Goal: Task Accomplishment & Management: Manage account settings

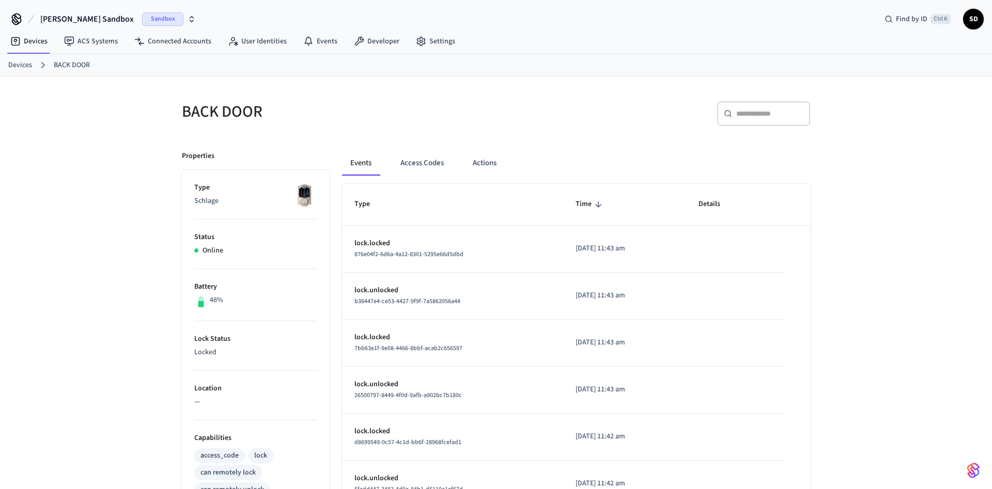
click at [15, 64] on link "Devices" at bounding box center [20, 65] width 24 height 11
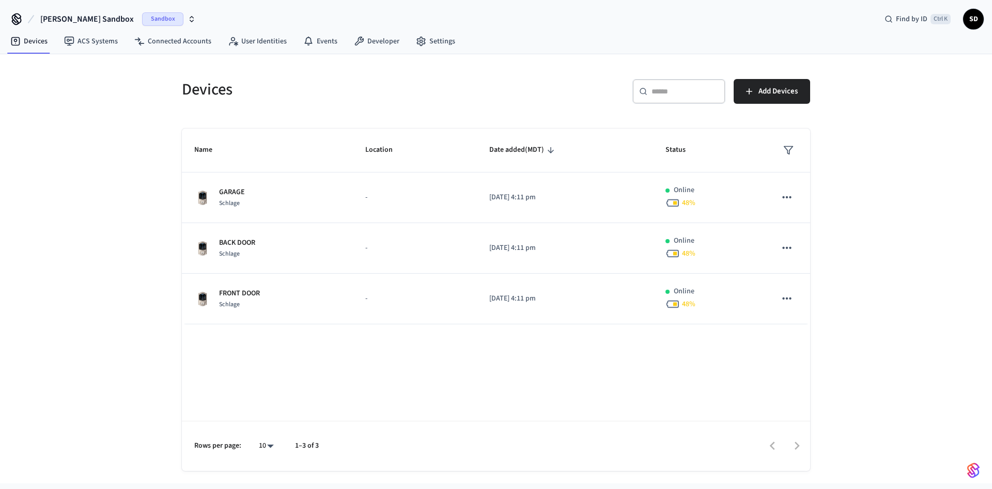
click at [478, 76] on div "Devices" at bounding box center [329, 89] width 320 height 45
click at [142, 19] on span "Sandbox" at bounding box center [162, 18] width 41 height 13
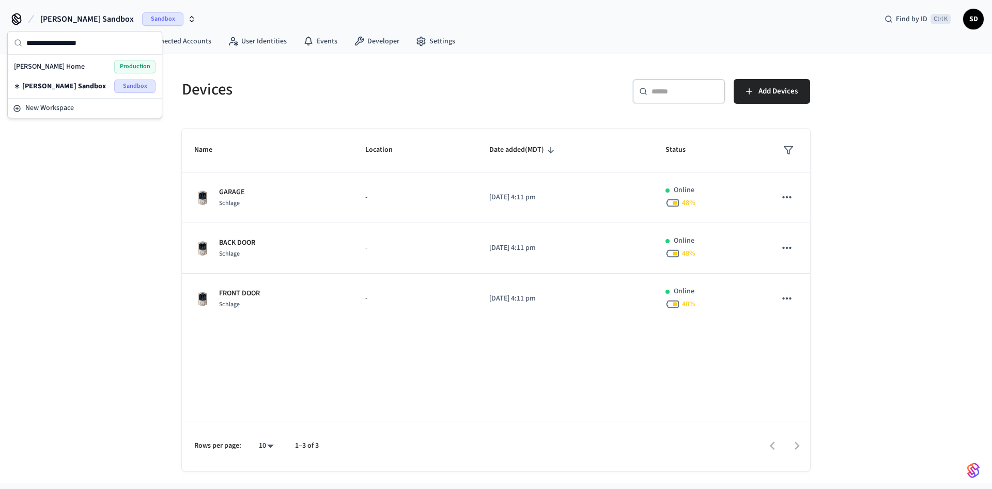
click at [68, 66] on div "[PERSON_NAME] Home Production" at bounding box center [85, 66] width 142 height 13
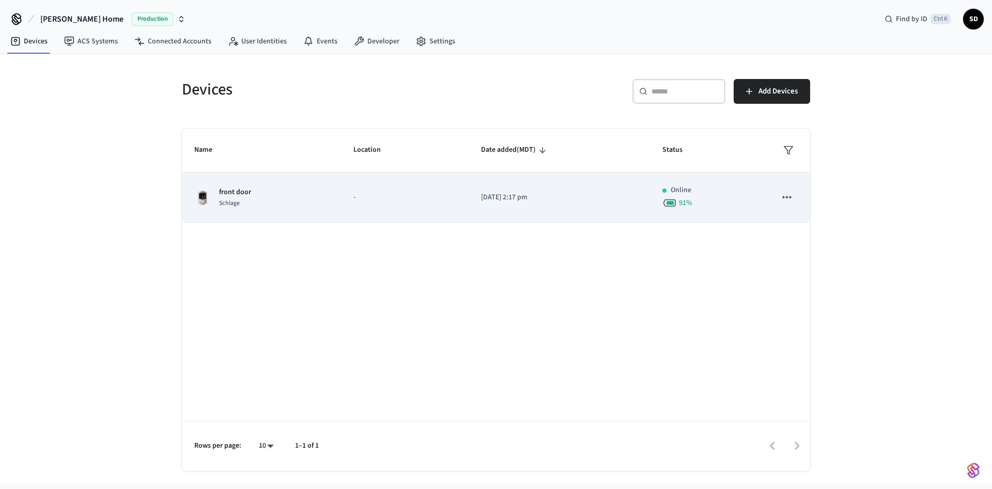
click at [331, 195] on td "front door Schlage" at bounding box center [261, 198] width 159 height 51
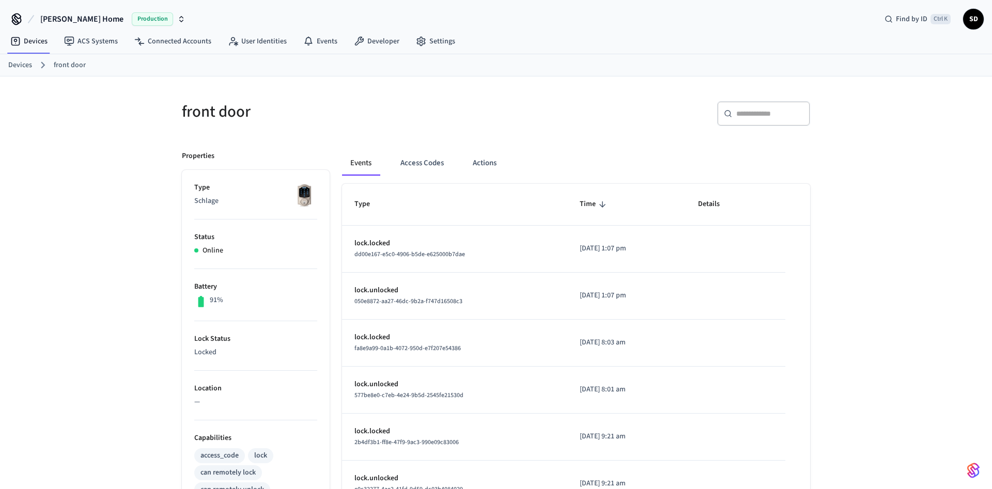
click at [132, 18] on span "Production" at bounding box center [152, 18] width 41 height 13
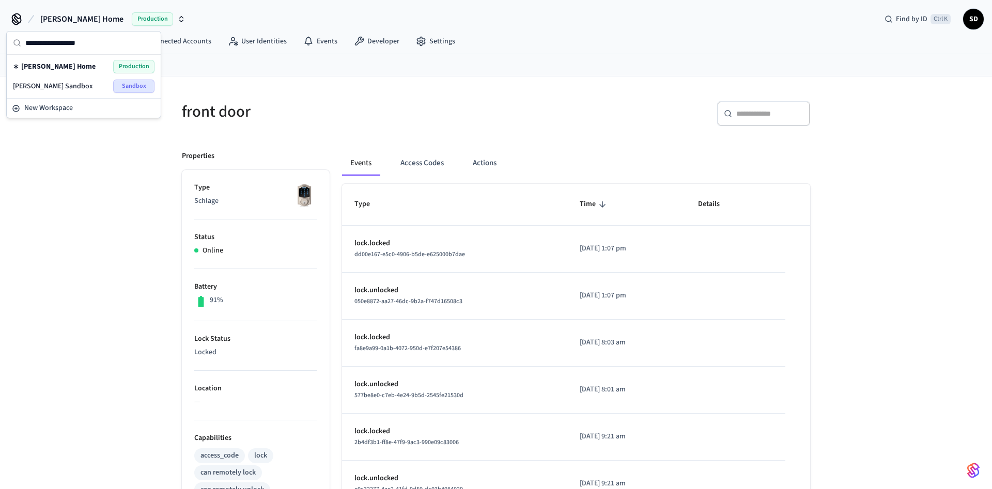
click at [359, 66] on ol "Devices front door" at bounding box center [500, 64] width 984 height 13
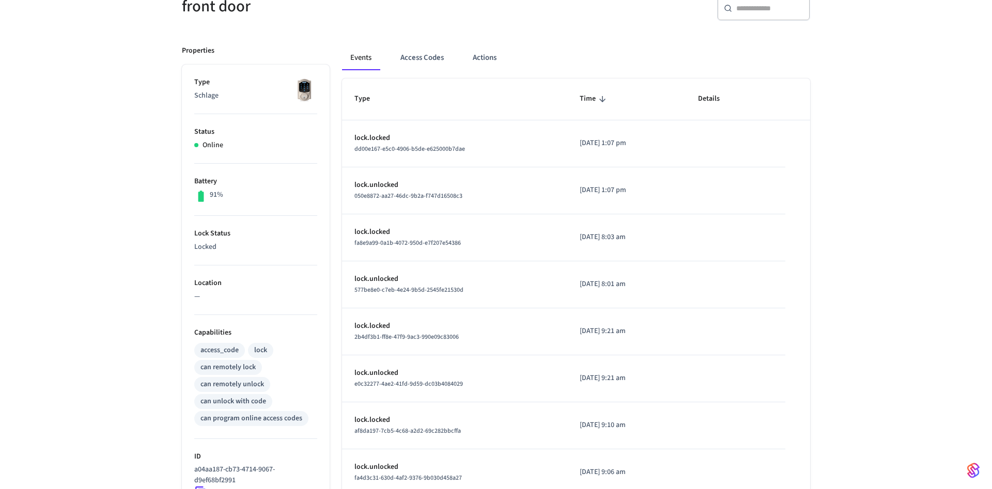
scroll to position [158, 0]
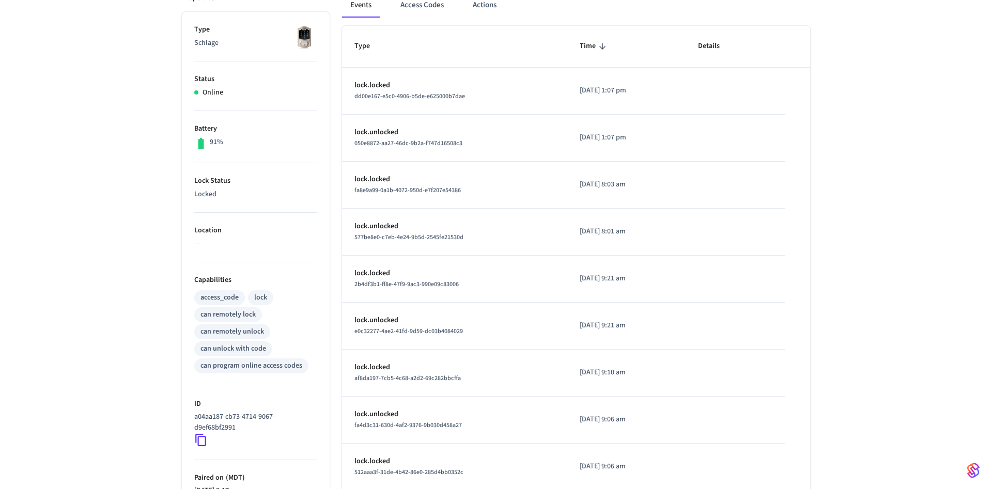
drag, startPoint x: 655, startPoint y: 92, endPoint x: 437, endPoint y: 88, distance: 218.1
click at [437, 88] on tr "lock.locked dd00e167-e5c0-4906-b5de-e625000b7dae [DATE] 1:07 pm" at bounding box center [576, 91] width 468 height 47
drag, startPoint x: 646, startPoint y: 136, endPoint x: 485, endPoint y: 144, distance: 161.4
click at [409, 133] on tr "lock.unlocked 050e8872-aa27-46dc-9b2a-f747d16508c3 [DATE] 1:07 pm" at bounding box center [576, 138] width 468 height 47
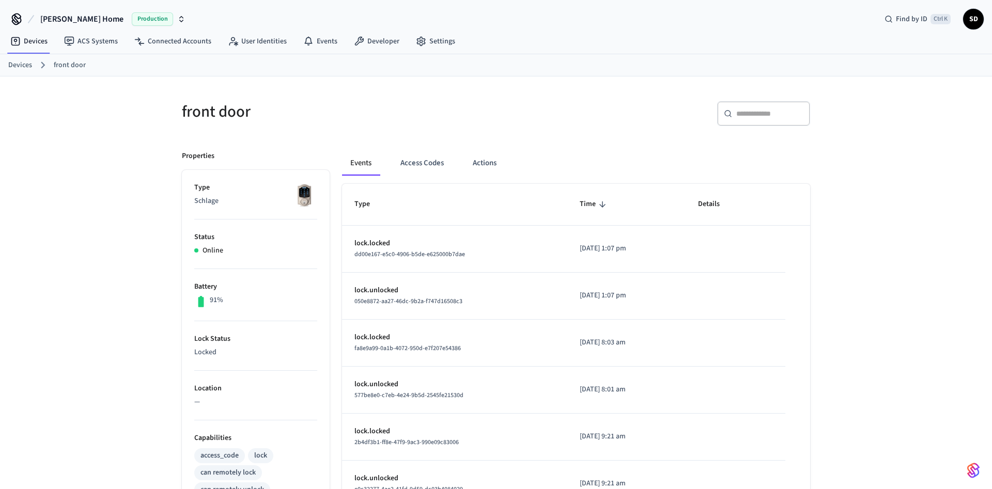
click at [67, 21] on span "[PERSON_NAME] Home" at bounding box center [81, 19] width 83 height 12
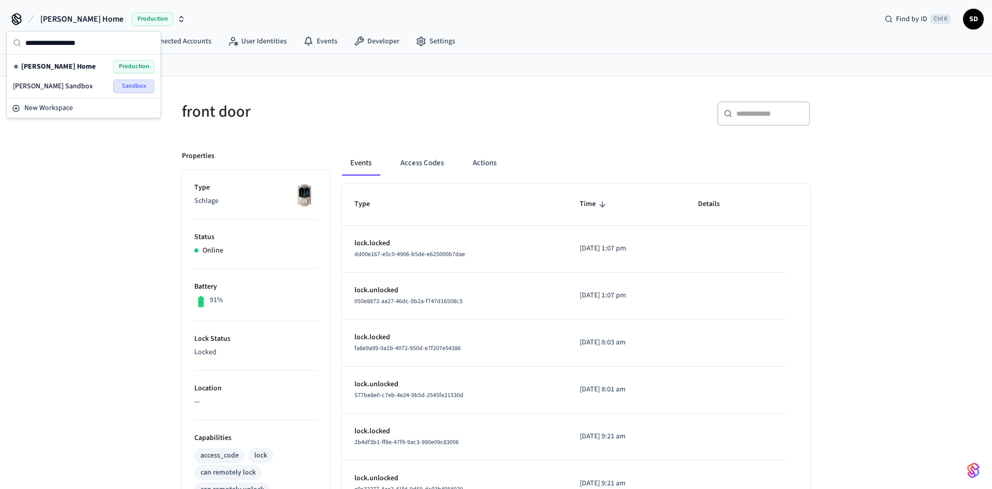
click at [235, 12] on div "[PERSON_NAME] Home Production Find by ID Ctrl K SD" at bounding box center [496, 15] width 992 height 30
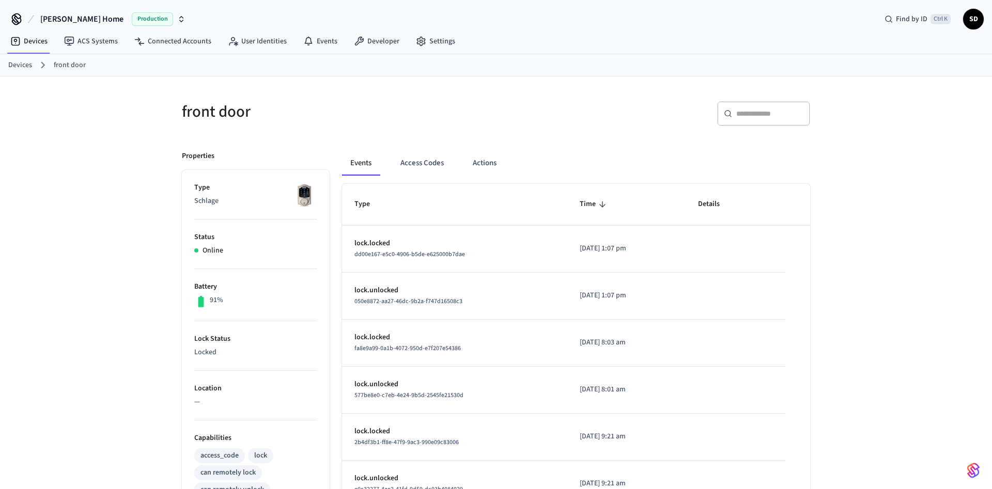
drag, startPoint x: 140, startPoint y: 11, endPoint x: 63, endPoint y: 10, distance: 77.0
click at [61, 9] on div "[PERSON_NAME] Home Production Find by ID Ctrl K SD" at bounding box center [496, 15] width 992 height 30
click at [423, 167] on button "Access Codes" at bounding box center [422, 163] width 60 height 25
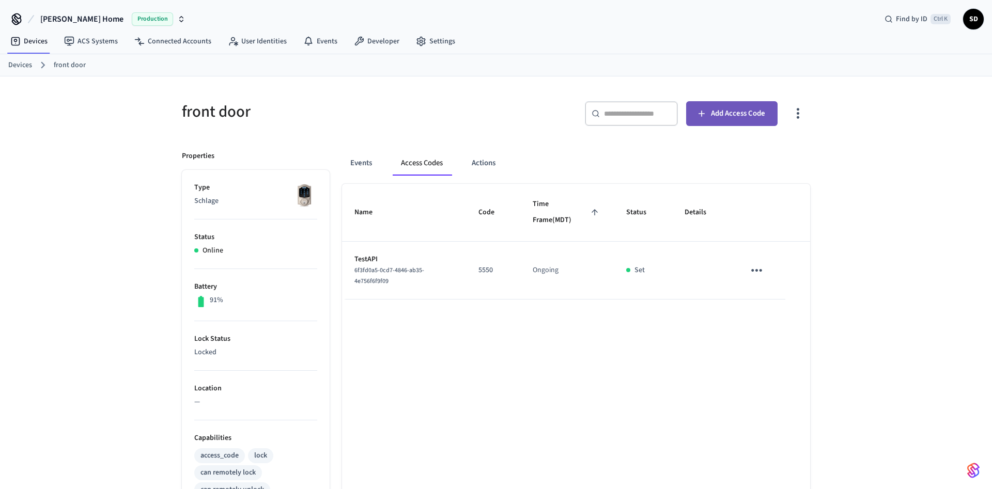
click at [618, 114] on span "Add Access Code" at bounding box center [738, 113] width 54 height 13
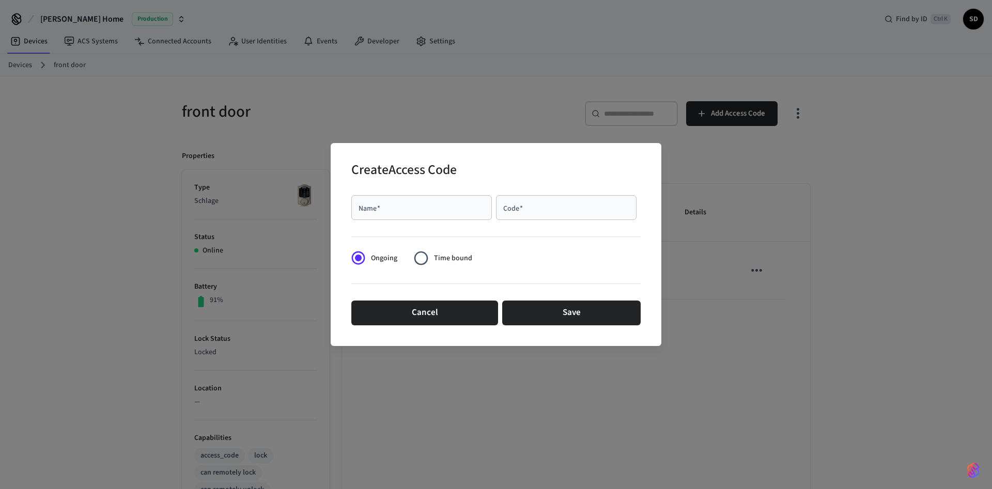
click at [448, 203] on div "Name   *" at bounding box center [421, 207] width 141 height 25
type input "****"
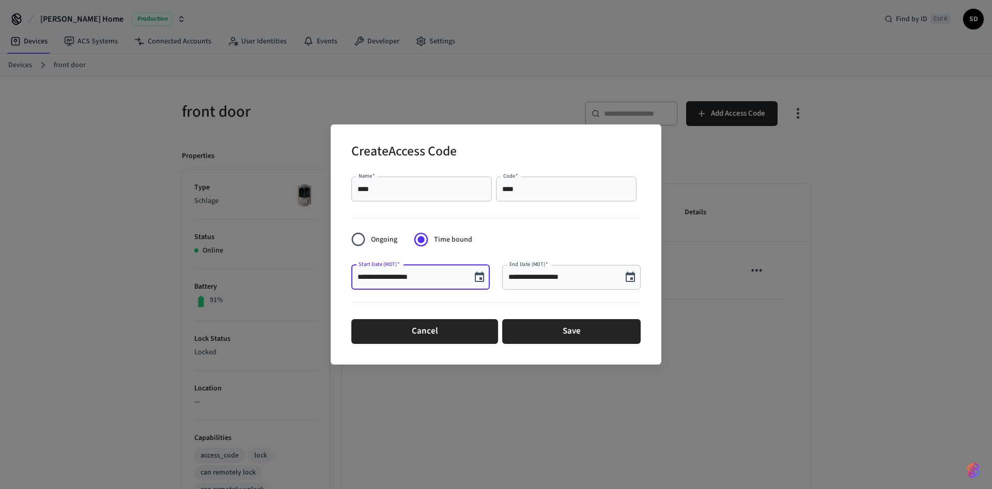
drag, startPoint x: 429, startPoint y: 274, endPoint x: 381, endPoint y: 274, distance: 48.0
click at [358, 273] on input "**********" at bounding box center [411, 277] width 107 height 10
drag, startPoint x: 564, startPoint y: 280, endPoint x: 496, endPoint y: 279, distance: 67.7
click at [508, 279] on input "**********" at bounding box center [561, 277] width 107 height 10
click at [163, 119] on div "**********" at bounding box center [496, 244] width 992 height 489
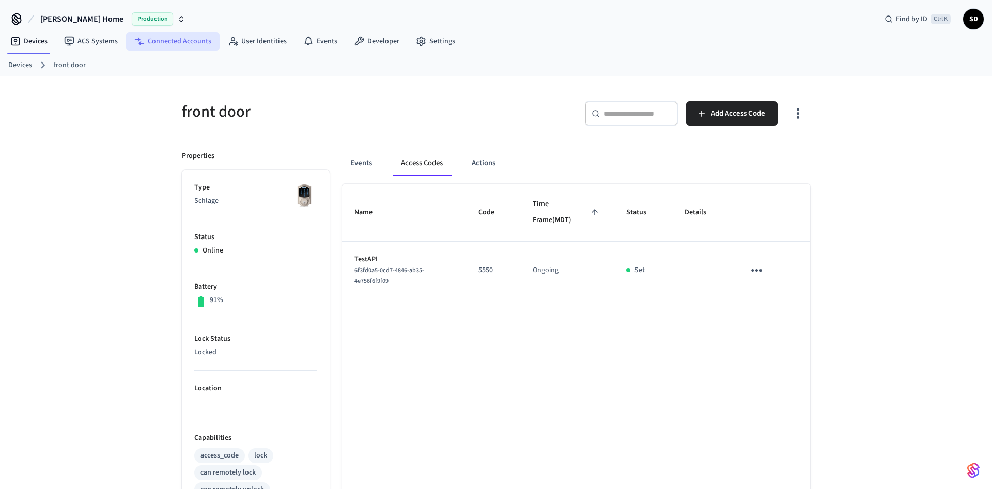
click at [179, 38] on link "Connected Accounts" at bounding box center [173, 41] width 94 height 19
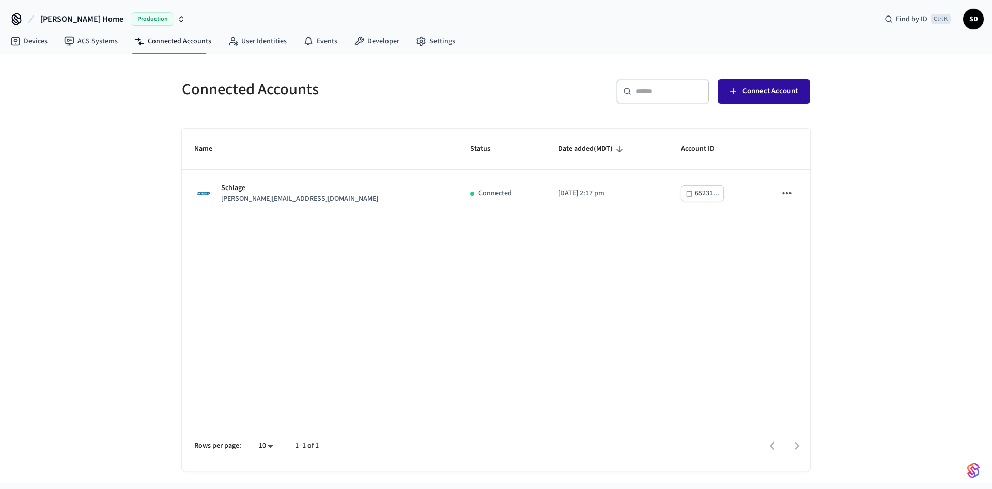
click at [618, 91] on span "Connect Account" at bounding box center [769, 91] width 55 height 13
click at [618, 96] on span "Connect Account" at bounding box center [769, 91] width 55 height 13
click at [42, 36] on link "Devices" at bounding box center [29, 41] width 54 height 19
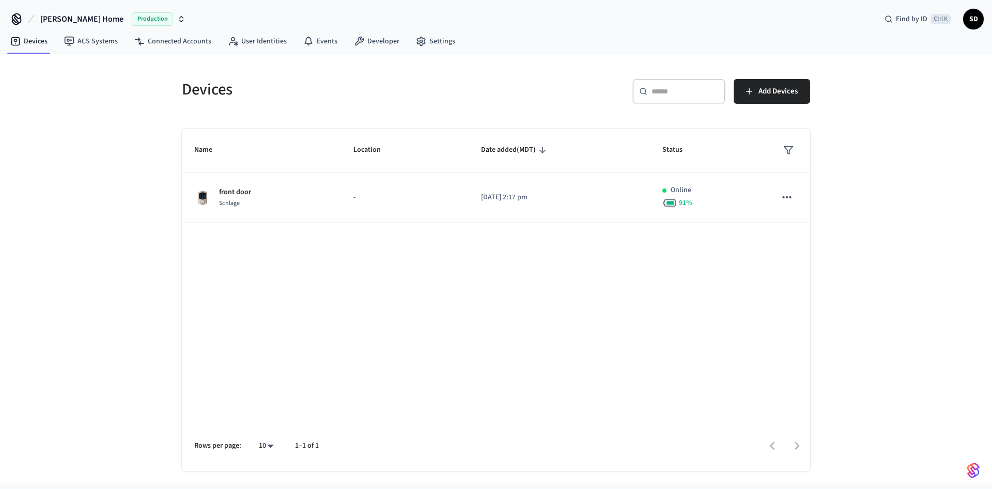
click at [70, 12] on button "[PERSON_NAME] Home Production" at bounding box center [112, 19] width 151 height 22
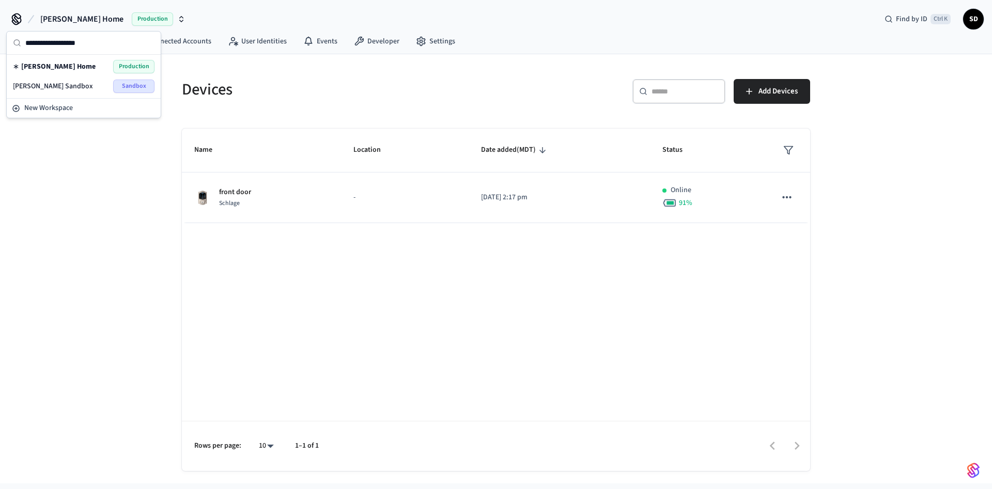
click at [57, 81] on span "[PERSON_NAME] Sandbox" at bounding box center [53, 86] width 80 height 10
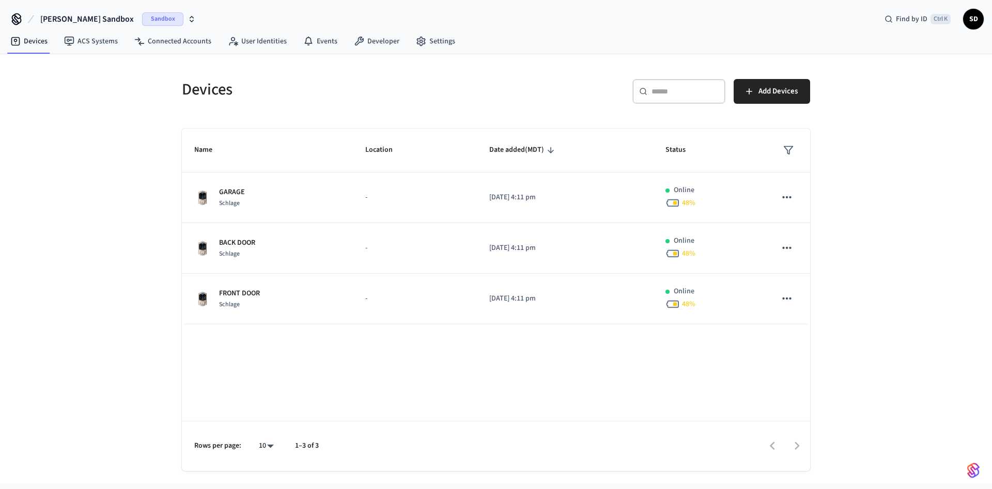
click at [618, 221] on div "Devices ​ ​ Add Devices Name Location Date added (MDT) Status GARAGE Schlage - …" at bounding box center [496, 268] width 992 height 429
click at [618, 179] on div "Devices ​ ​ Add Devices Name Location Date added (MDT) Status GARAGE Schlage - …" at bounding box center [496, 268] width 992 height 429
click at [618, 180] on div "Devices ​ ​ Add Devices Name Location Date added (MDT) Status GARAGE Schlage - …" at bounding box center [496, 268] width 992 height 429
click at [618, 164] on div "Devices ​ ​ Add Devices Name Location Date added (MDT) Status GARAGE Schlage - …" at bounding box center [496, 268] width 992 height 429
click at [163, 42] on link "Connected Accounts" at bounding box center [173, 41] width 94 height 19
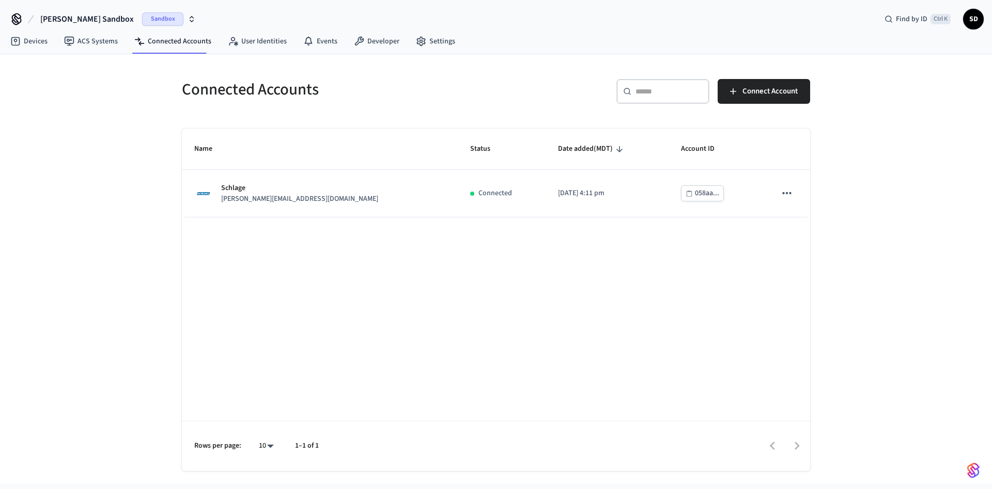
click at [618, 86] on div "Connected Accounts ​ ​ Connect Account Name Status Date added (MDT) Account ID …" at bounding box center [496, 268] width 992 height 429
click at [142, 14] on span "Sandbox" at bounding box center [162, 18] width 41 height 13
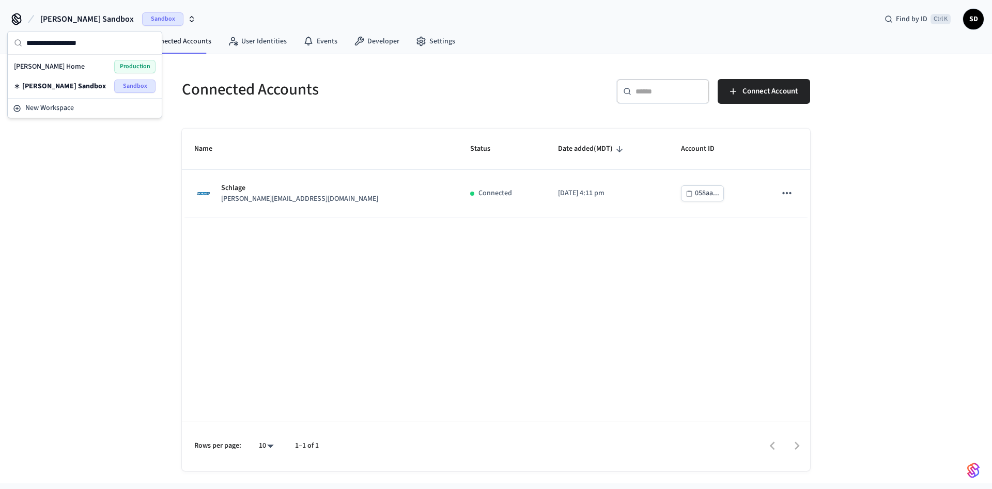
click at [90, 67] on div "[PERSON_NAME] Home Production" at bounding box center [85, 66] width 142 height 13
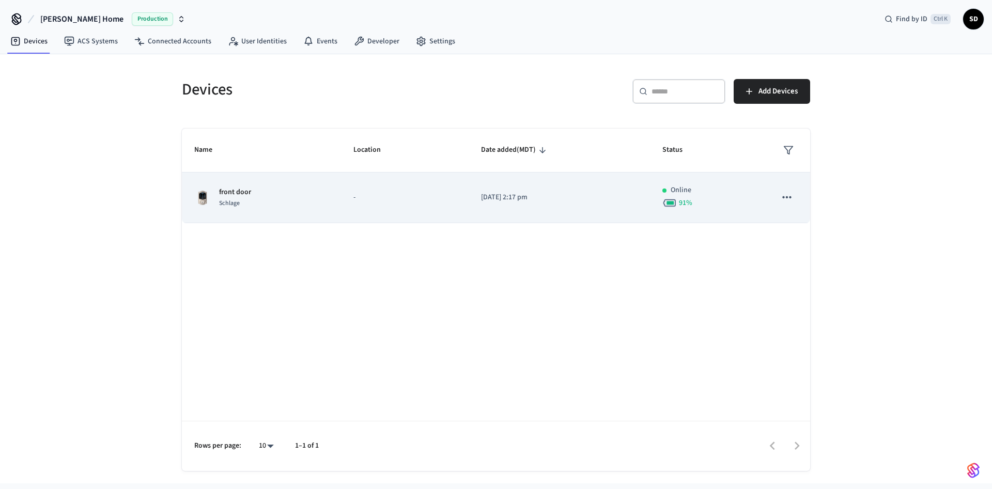
click at [299, 197] on div "front door Schlage" at bounding box center [261, 198] width 134 height 22
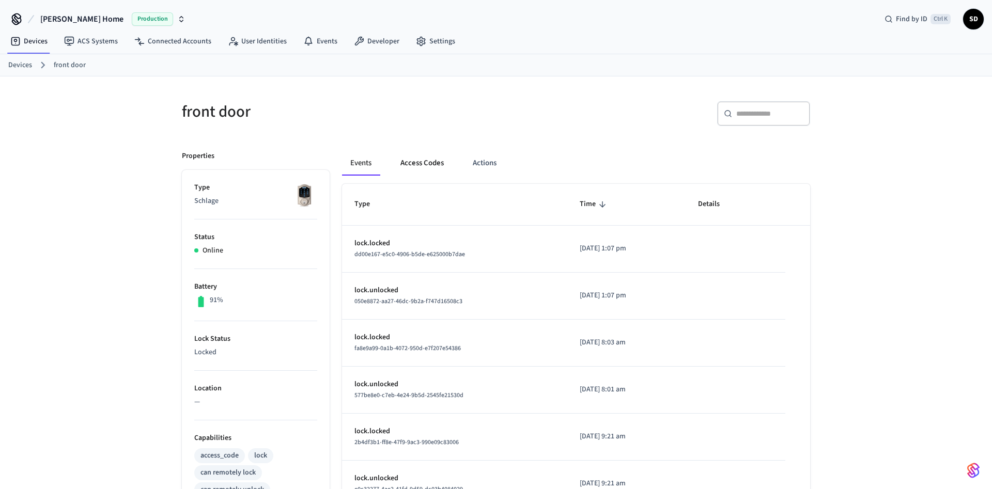
click at [441, 159] on button "Access Codes" at bounding box center [422, 163] width 60 height 25
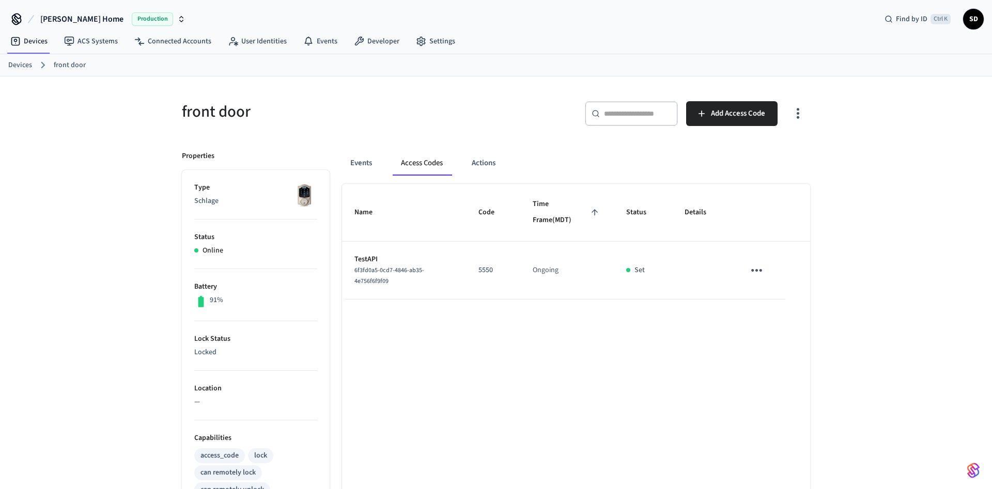
click at [560, 299] on td "Ongoing" at bounding box center [567, 271] width 94 height 58
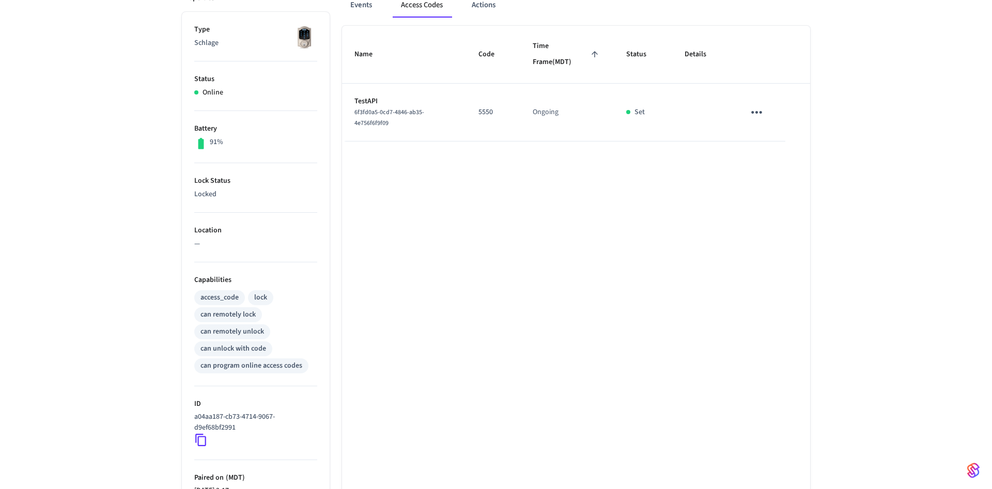
scroll to position [105, 0]
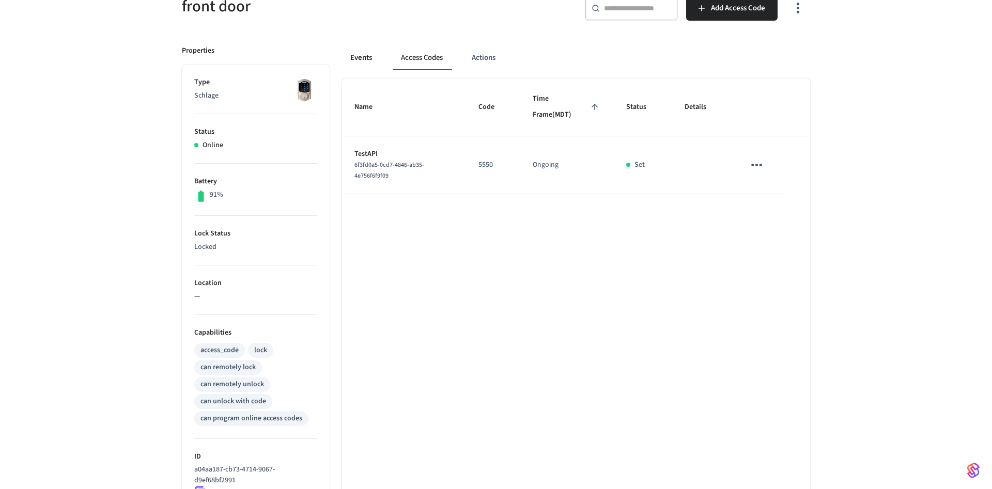
click at [361, 68] on button "Events" at bounding box center [361, 57] width 38 height 25
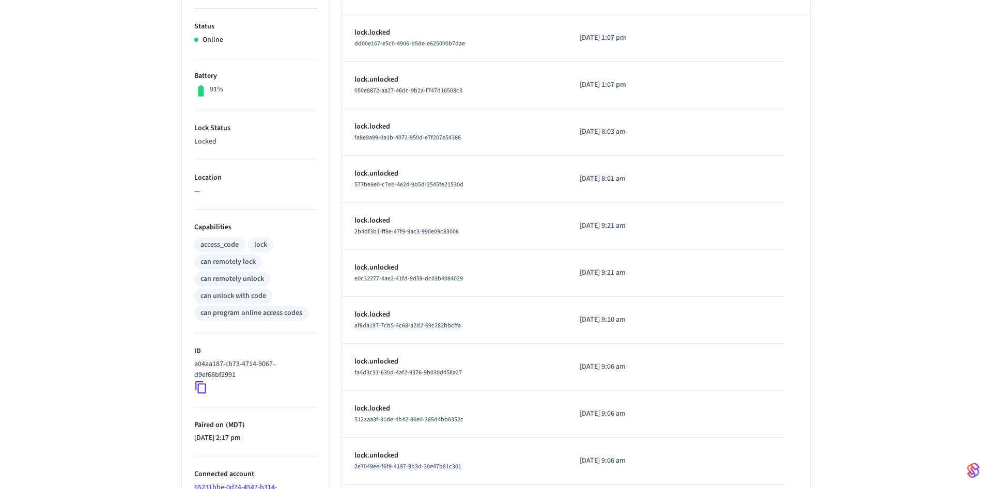
scroll to position [277, 0]
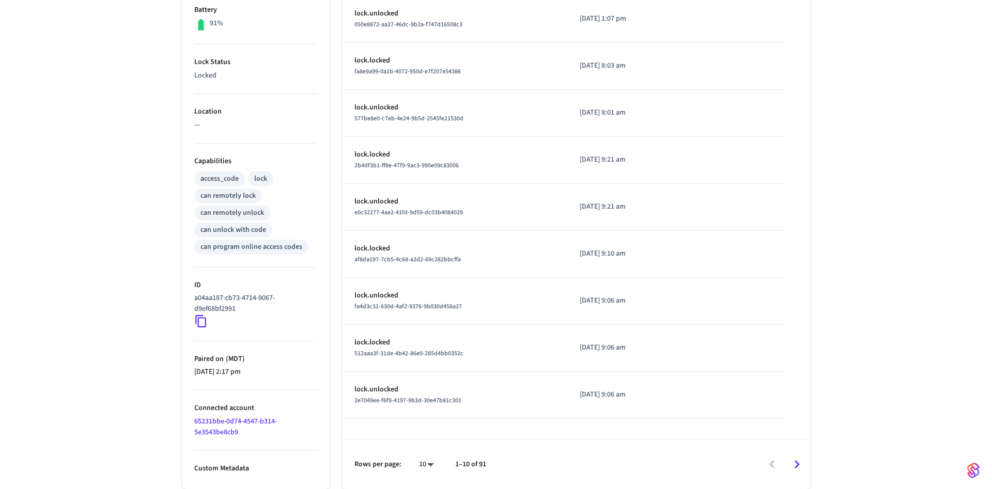
click at [425, 328] on body "[PERSON_NAME] Home Production Find by ID Ctrl K SD Devices ACS Systems Connecte…" at bounding box center [496, 106] width 992 height 766
click at [420, 328] on li "100" at bounding box center [422, 458] width 27 height 27
type input "***"
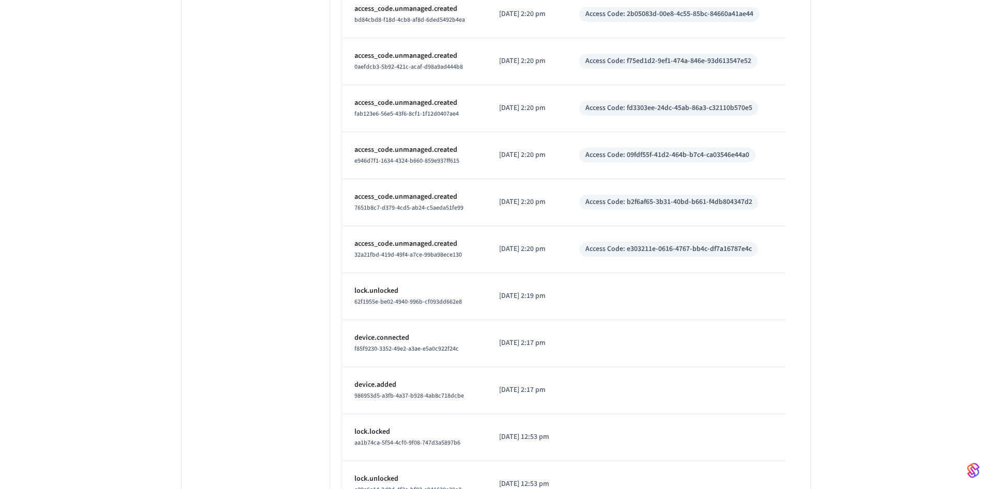
scroll to position [1988, 0]
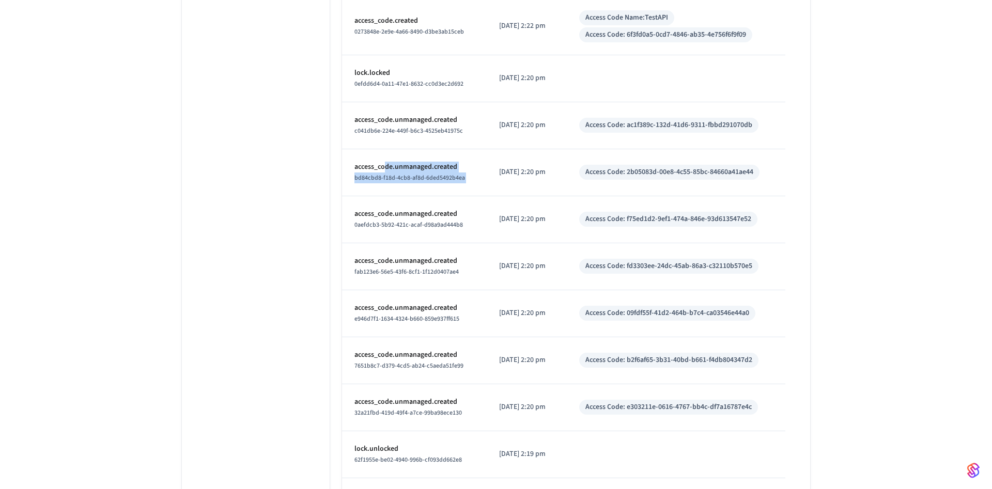
drag, startPoint x: 386, startPoint y: 169, endPoint x: 482, endPoint y: 165, distance: 96.2
click at [482, 165] on tr "access_code.unmanaged.created bd84cbd8-f18d-4cb8-af8d-6ded5492b4ea [DATE] 2:20 …" at bounding box center [576, 172] width 468 height 47
click at [431, 165] on p "access_code.unmanaged.created" at bounding box center [414, 167] width 120 height 11
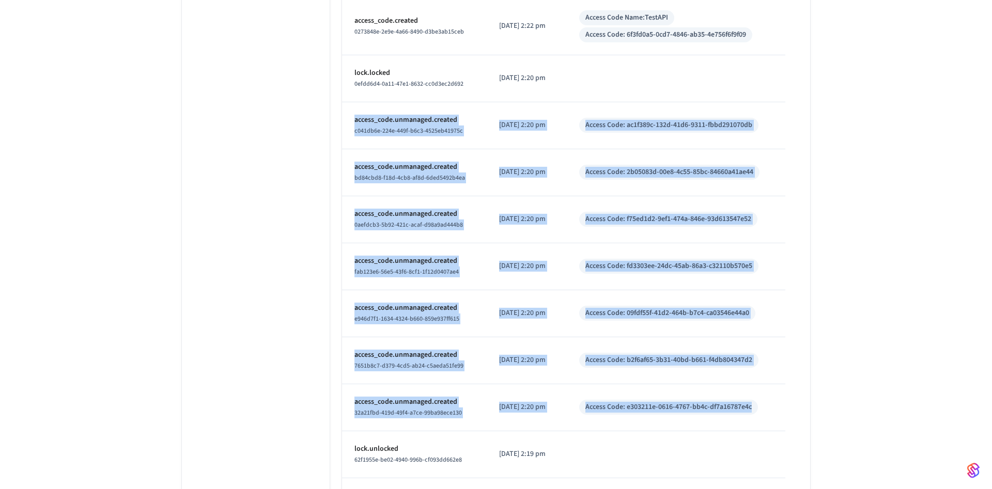
drag, startPoint x: 498, startPoint y: 143, endPoint x: 779, endPoint y: 405, distance: 383.9
click at [618, 328] on tbody "lock.locked dd00e167-e5c0-4906-b5de-e625000b7dae [DATE] 1:07 pm lock.unlocked 0…" at bounding box center [576, 392] width 468 height 4309
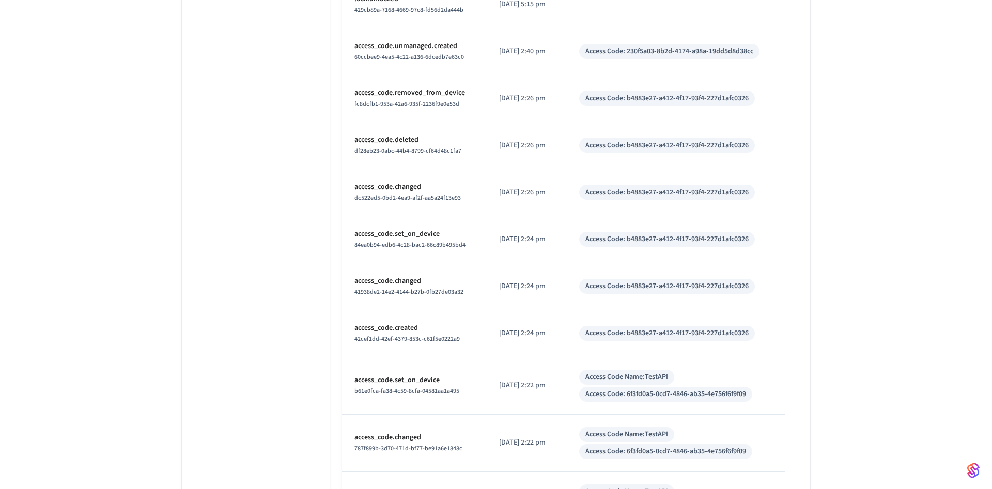
scroll to position [1408, 0]
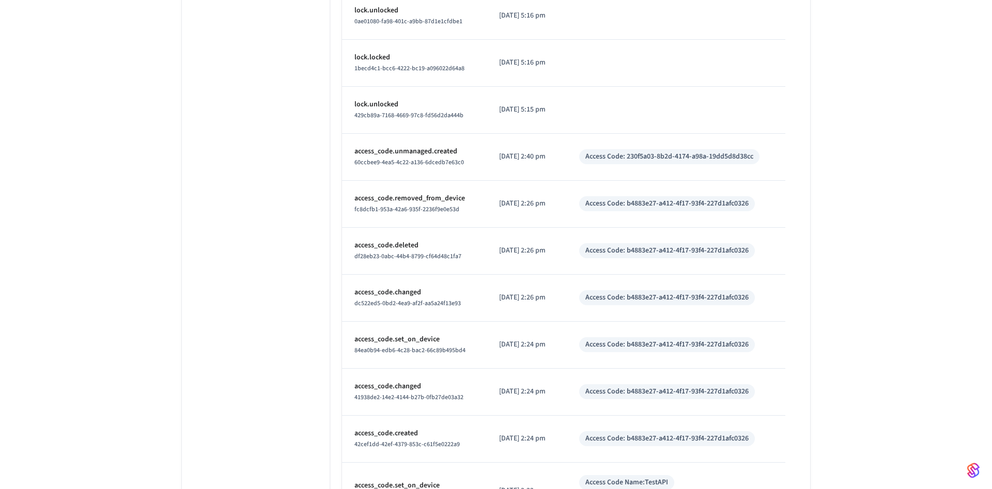
click at [383, 149] on p "access_code.unmanaged.created" at bounding box center [414, 151] width 120 height 11
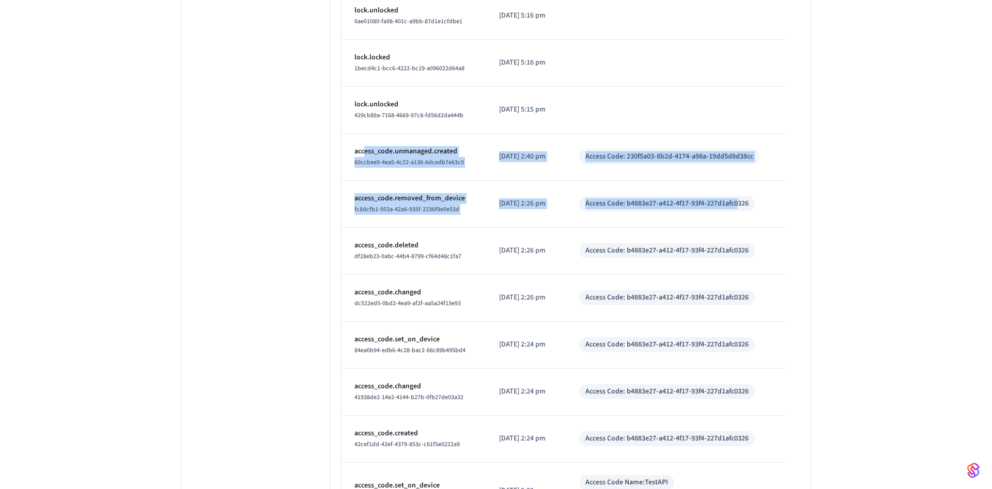
drag, startPoint x: 363, startPoint y: 149, endPoint x: 751, endPoint y: 193, distance: 390.5
click at [618, 203] on td "Access Code: b4883e27-a412-4f17-93f4-227d1afc0326" at bounding box center [676, 204] width 219 height 47
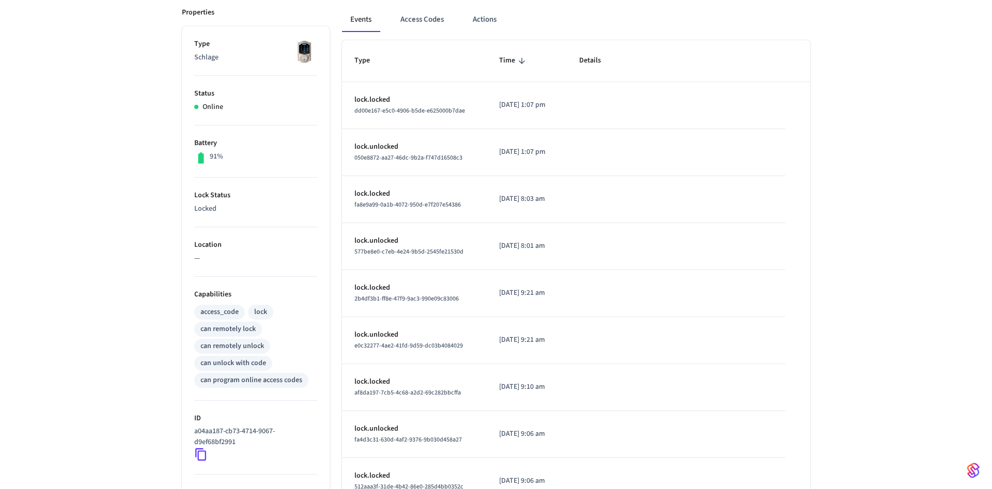
scroll to position [0, 0]
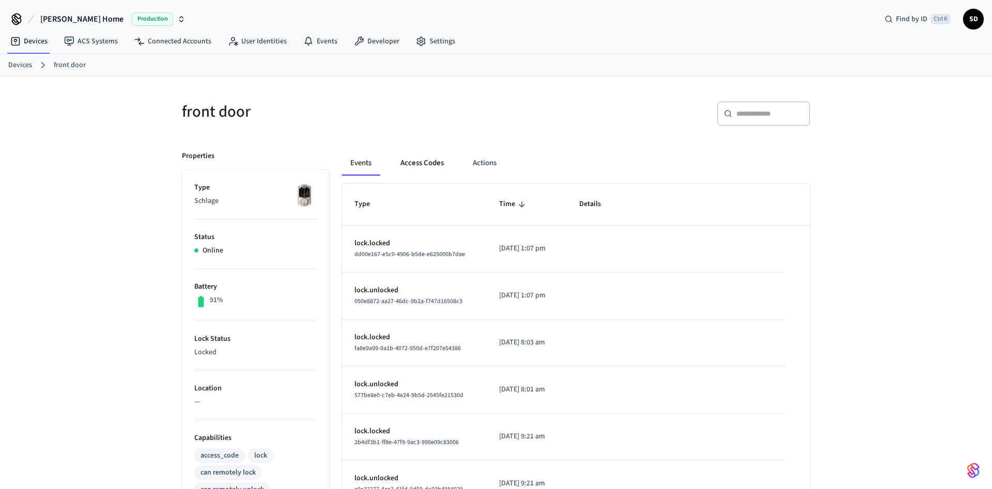
click at [449, 167] on button "Access Codes" at bounding box center [422, 163] width 60 height 25
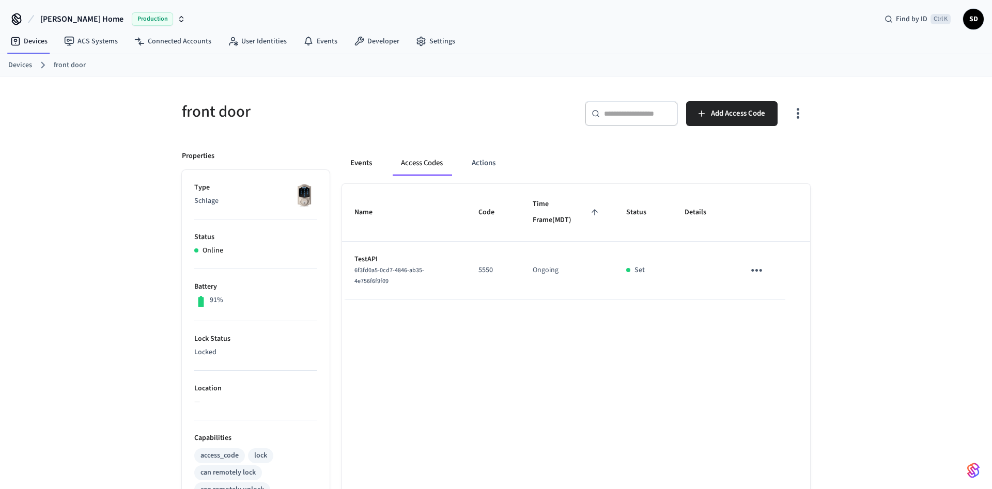
click at [365, 165] on button "Events" at bounding box center [361, 163] width 38 height 25
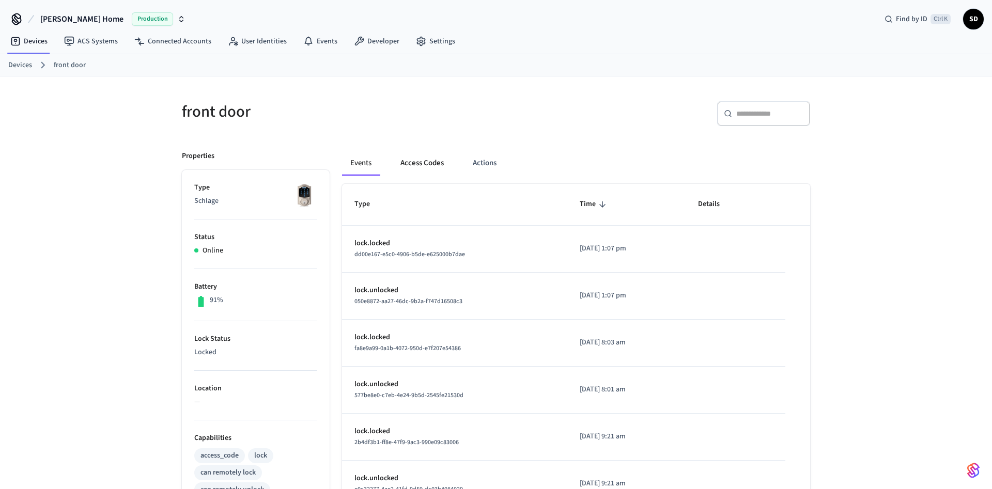
click at [416, 164] on button "Access Codes" at bounding box center [422, 163] width 60 height 25
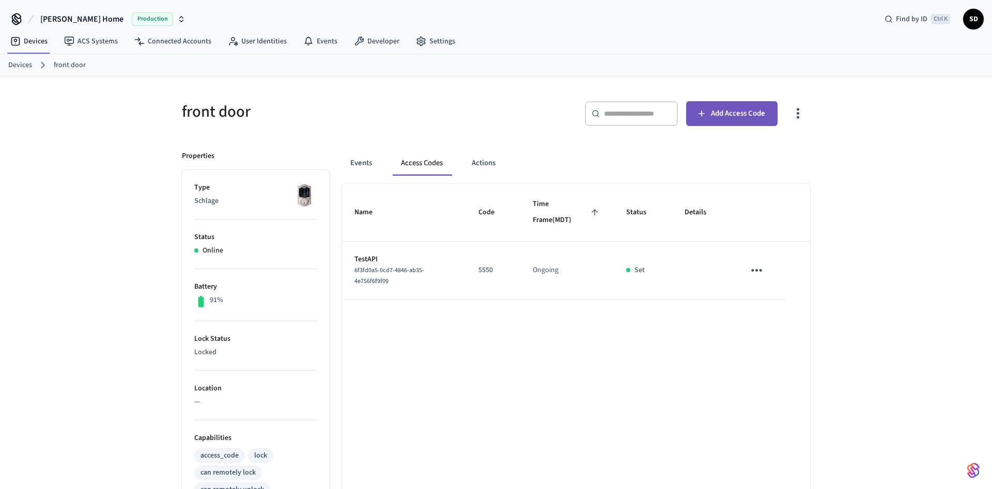
click at [618, 116] on span "Add Access Code" at bounding box center [738, 113] width 54 height 13
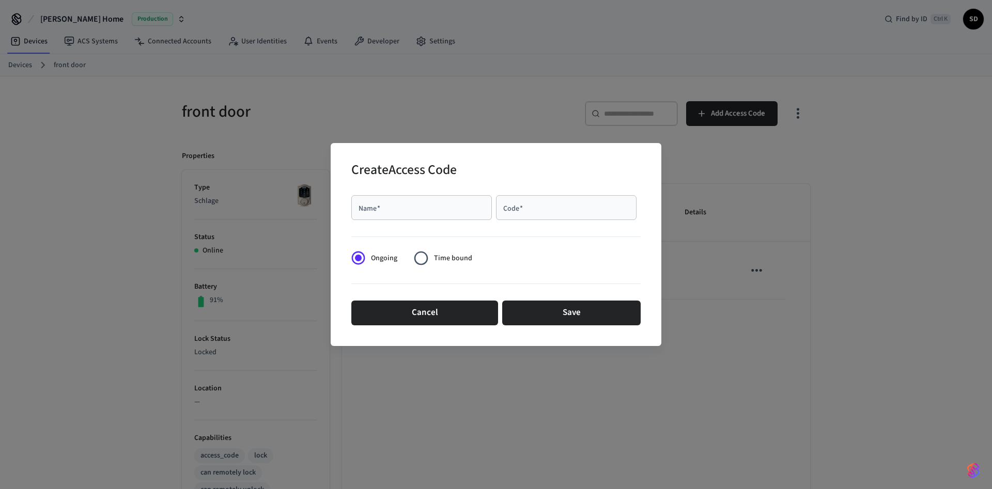
click at [438, 206] on input "Name   *" at bounding box center [422, 208] width 128 height 10
type input "****"
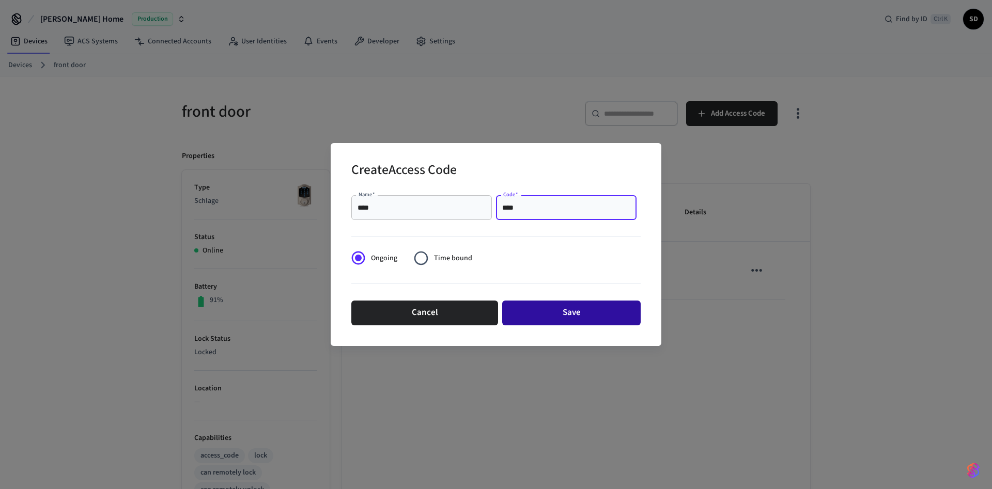
type input "****"
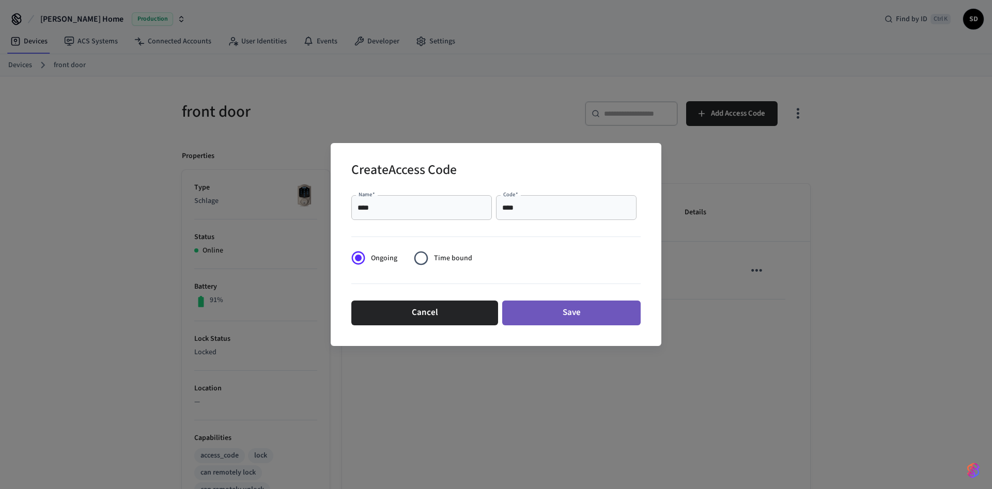
click at [569, 312] on button "Save" at bounding box center [571, 313] width 138 height 25
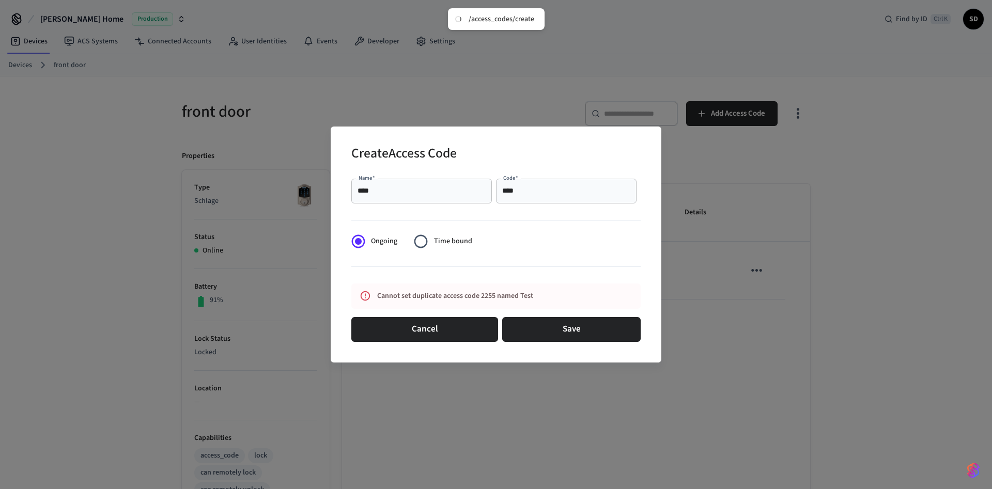
click at [505, 293] on div "Cannot set duplicate access code 2255 named Test" at bounding box center [486, 296] width 218 height 19
drag, startPoint x: 540, startPoint y: 297, endPoint x: 264, endPoint y: 293, distance: 275.9
click at [377, 290] on div "Cannot set duplicate access code 2255 named Test" at bounding box center [486, 296] width 218 height 19
drag, startPoint x: 411, startPoint y: 176, endPoint x: 412, endPoint y: 190, distance: 14.5
click at [411, 189] on div "Name   * **** Name   * Code   * **** Code   *" at bounding box center [495, 191] width 289 height 33
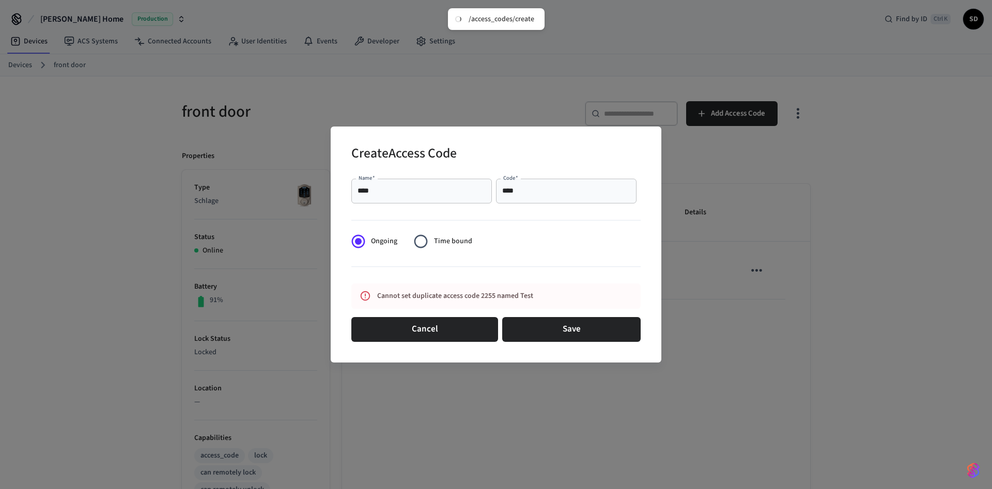
click at [414, 188] on input "****" at bounding box center [422, 191] width 128 height 10
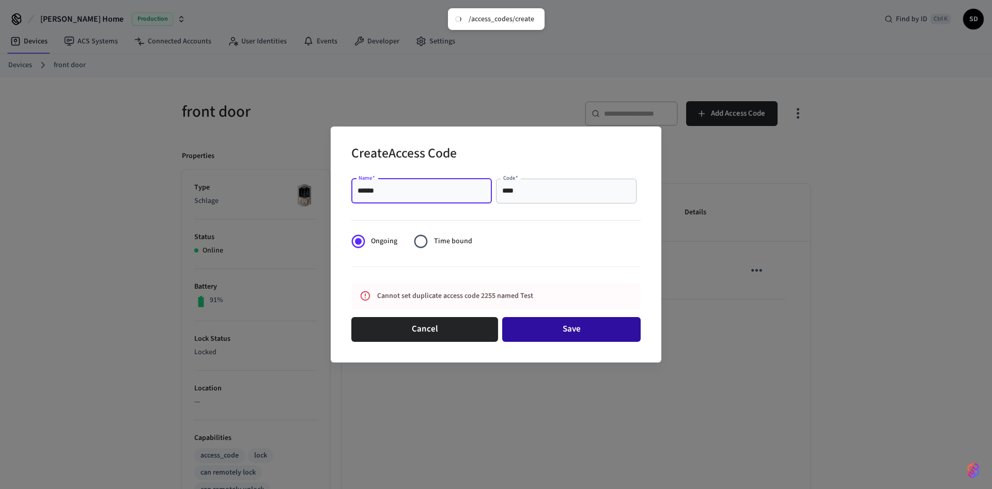
type input "******"
click at [573, 328] on button "Save" at bounding box center [571, 329] width 138 height 25
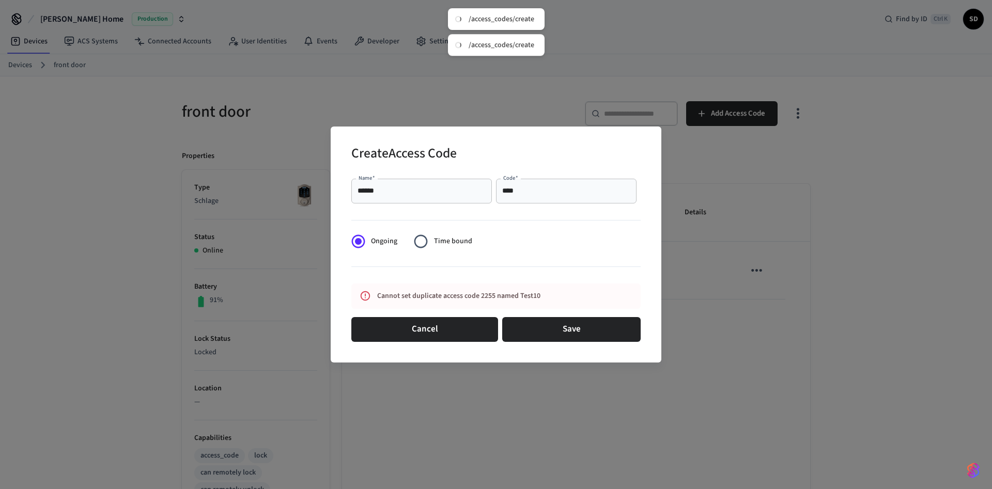
click at [477, 300] on div "Cannot set duplicate access code 2255 named Test10" at bounding box center [486, 296] width 218 height 19
click at [481, 297] on div "Cannot set duplicate access code 2255 named Test10" at bounding box center [486, 296] width 218 height 19
click at [545, 194] on input "****" at bounding box center [566, 191] width 128 height 10
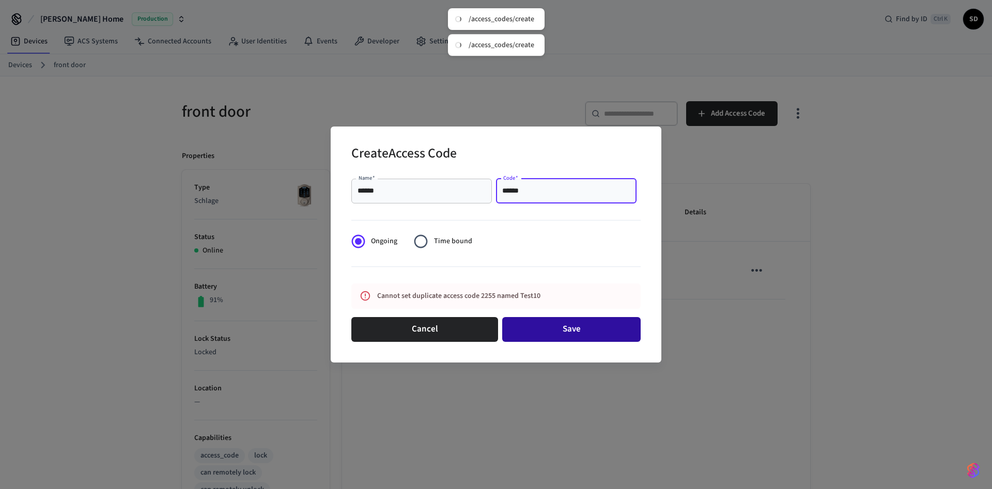
type input "******"
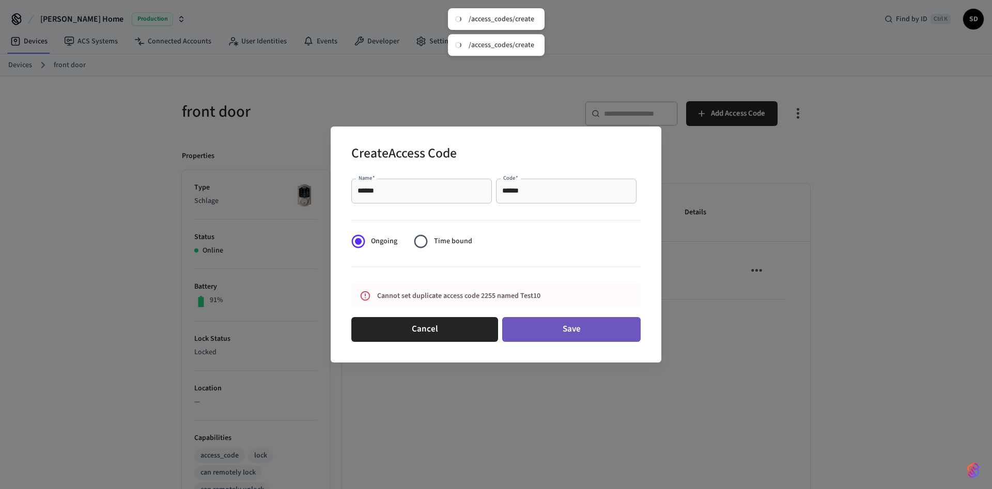
click at [579, 327] on button "Save" at bounding box center [571, 329] width 138 height 25
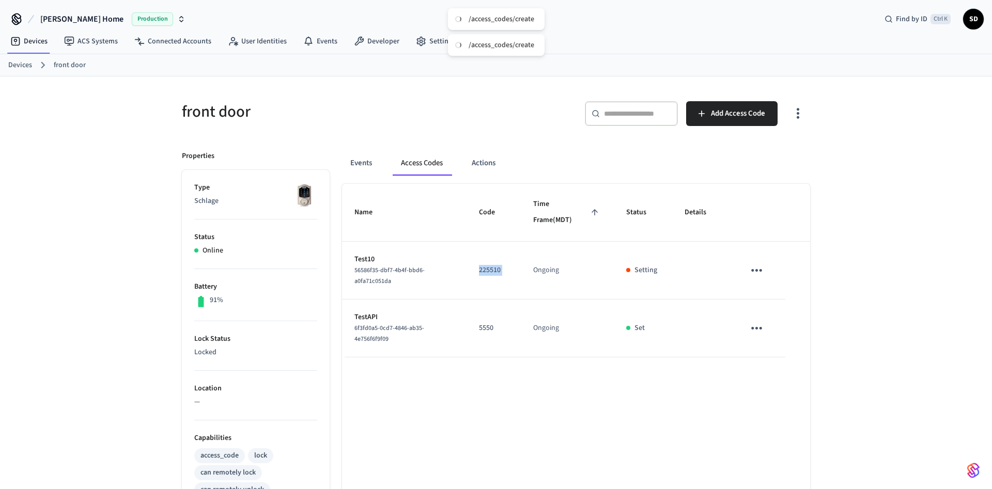
drag, startPoint x: 477, startPoint y: 271, endPoint x: 528, endPoint y: 275, distance: 50.3
click at [528, 276] on tr "Test10 56586f35-dbf7-4b4f-bbd6-a0fa71c051da 225510 Ongoing Setting" at bounding box center [576, 271] width 468 height 58
click at [495, 265] on td "225510" at bounding box center [494, 271] width 54 height 58
click at [363, 163] on button "Events" at bounding box center [361, 163] width 38 height 25
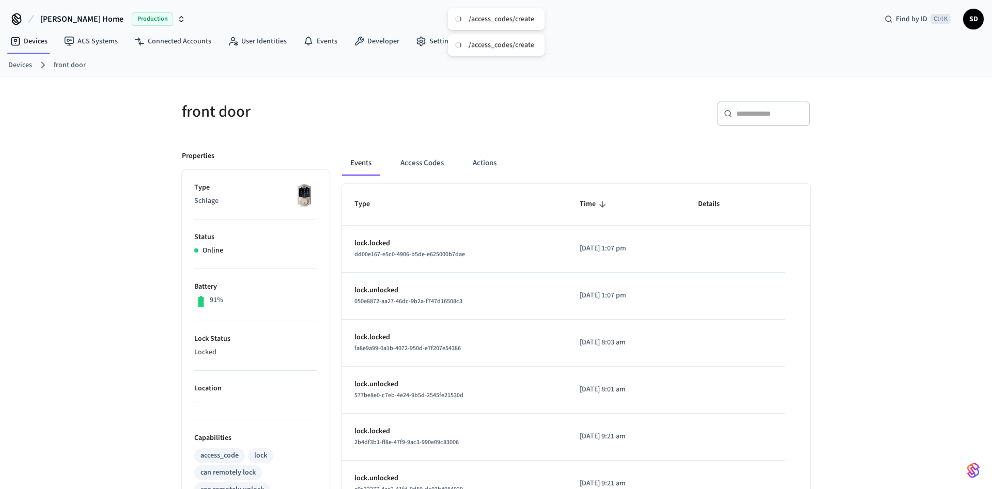
click at [80, 13] on span "[PERSON_NAME] Home" at bounding box center [81, 19] width 83 height 12
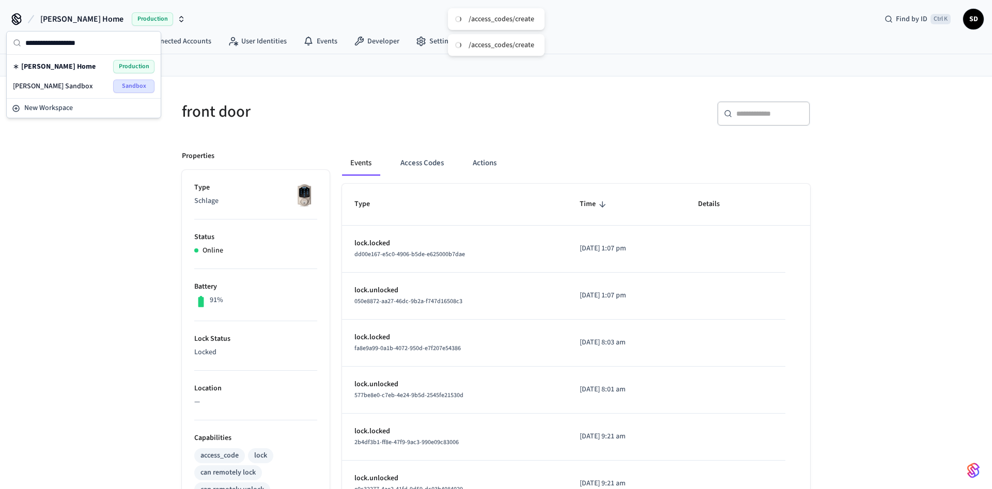
click at [54, 83] on span "[PERSON_NAME] Sandbox" at bounding box center [53, 86] width 80 height 10
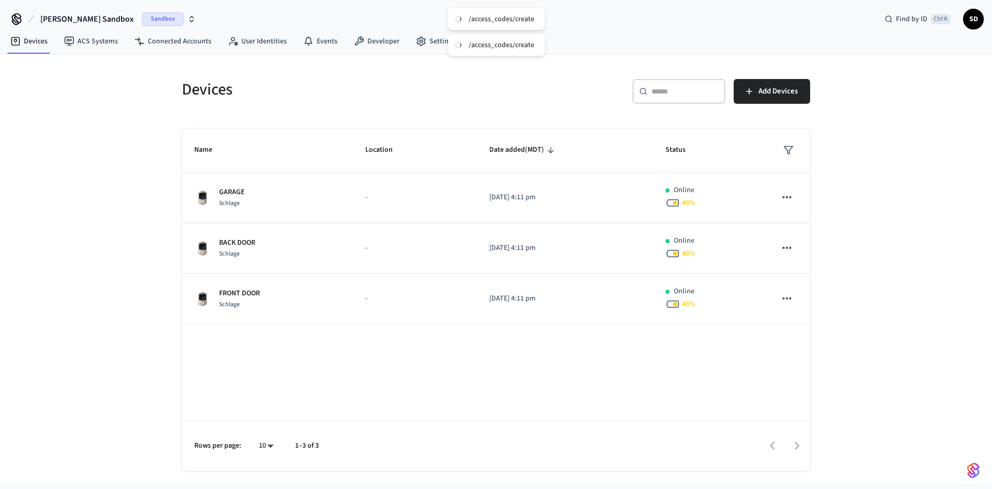
click at [137, 94] on div "Devices ​ ​ Add Devices Name Location Date added (MDT) Status GARAGE Schlage - …" at bounding box center [496, 268] width 992 height 429
